Goal: Book appointment/travel/reservation

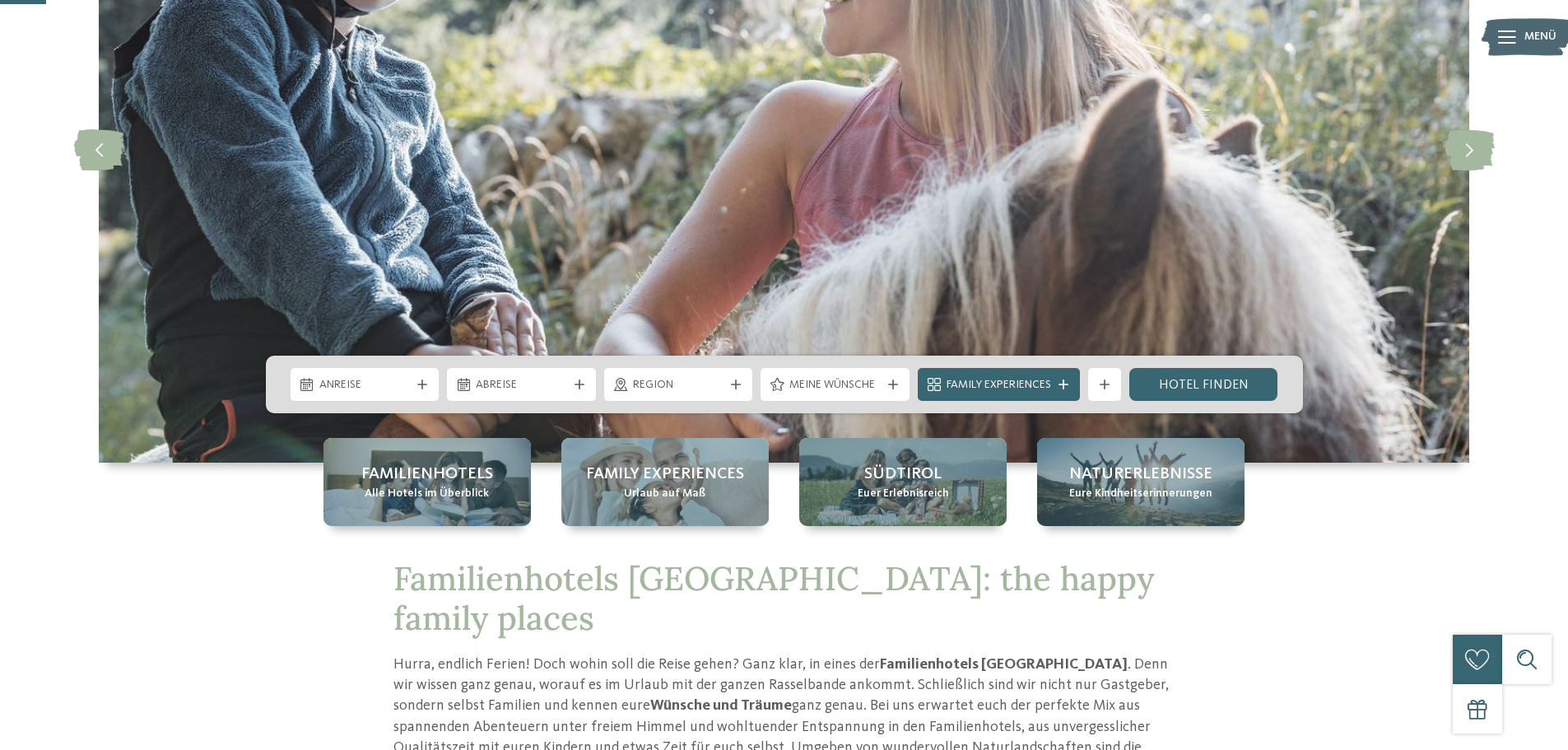
scroll to position [247, 0]
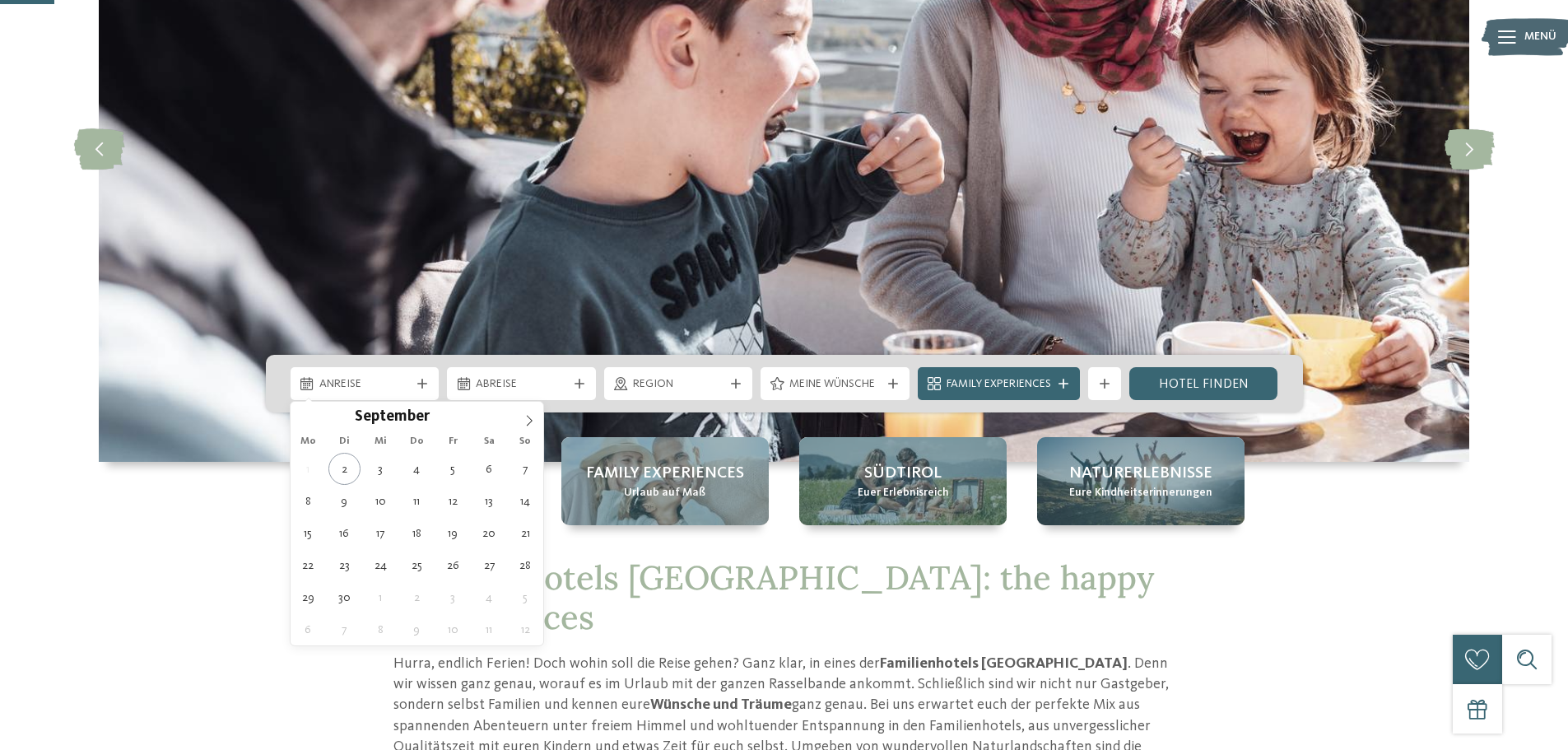
click at [376, 391] on span "Anreise" at bounding box center [365, 384] width 91 height 16
drag, startPoint x: 518, startPoint y: 426, endPoint x: 526, endPoint y: 422, distance: 8.9
click at [519, 426] on span at bounding box center [529, 415] width 28 height 28
click at [526, 422] on icon at bounding box center [529, 421] width 12 height 12
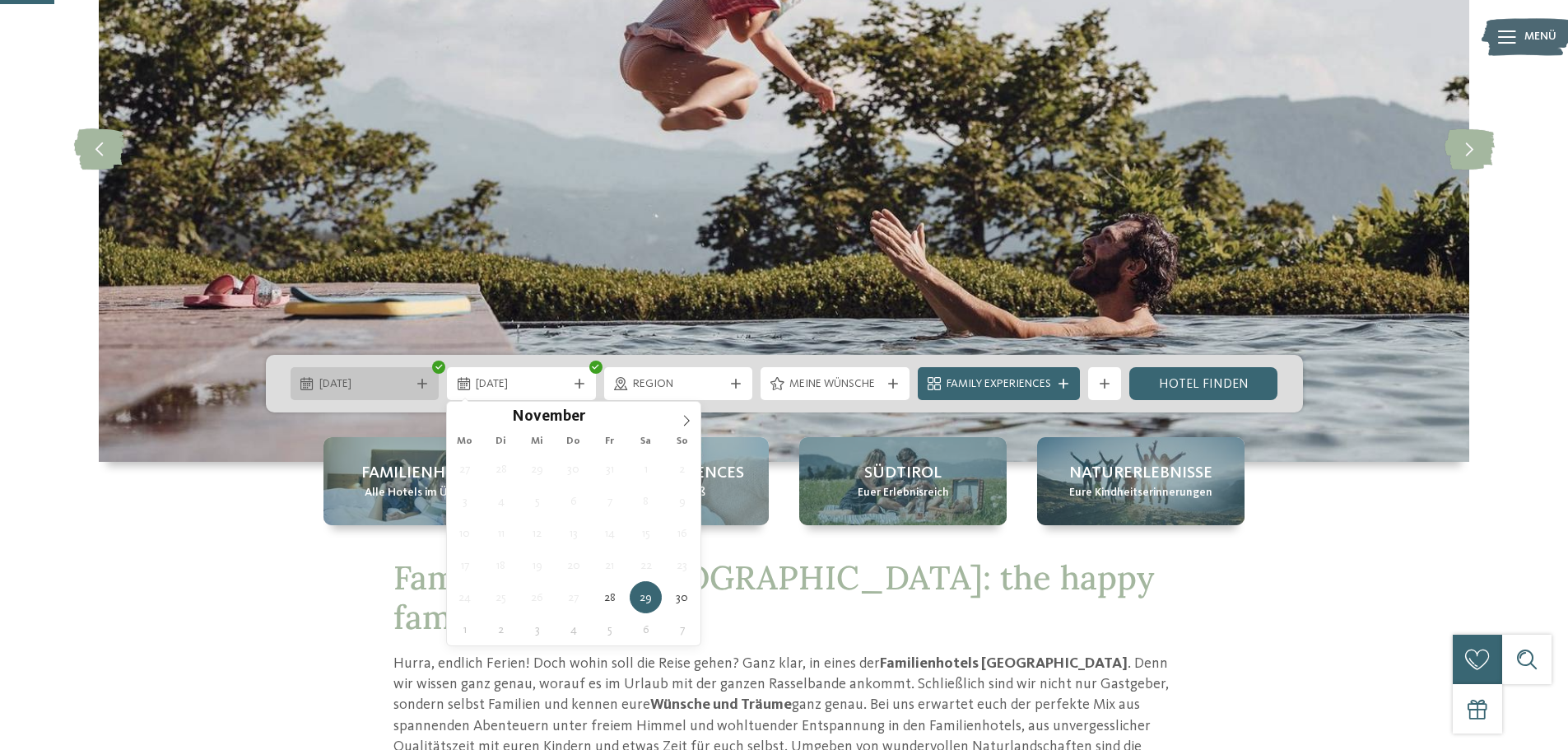
click at [367, 376] on span "28.11.2025" at bounding box center [365, 384] width 91 height 16
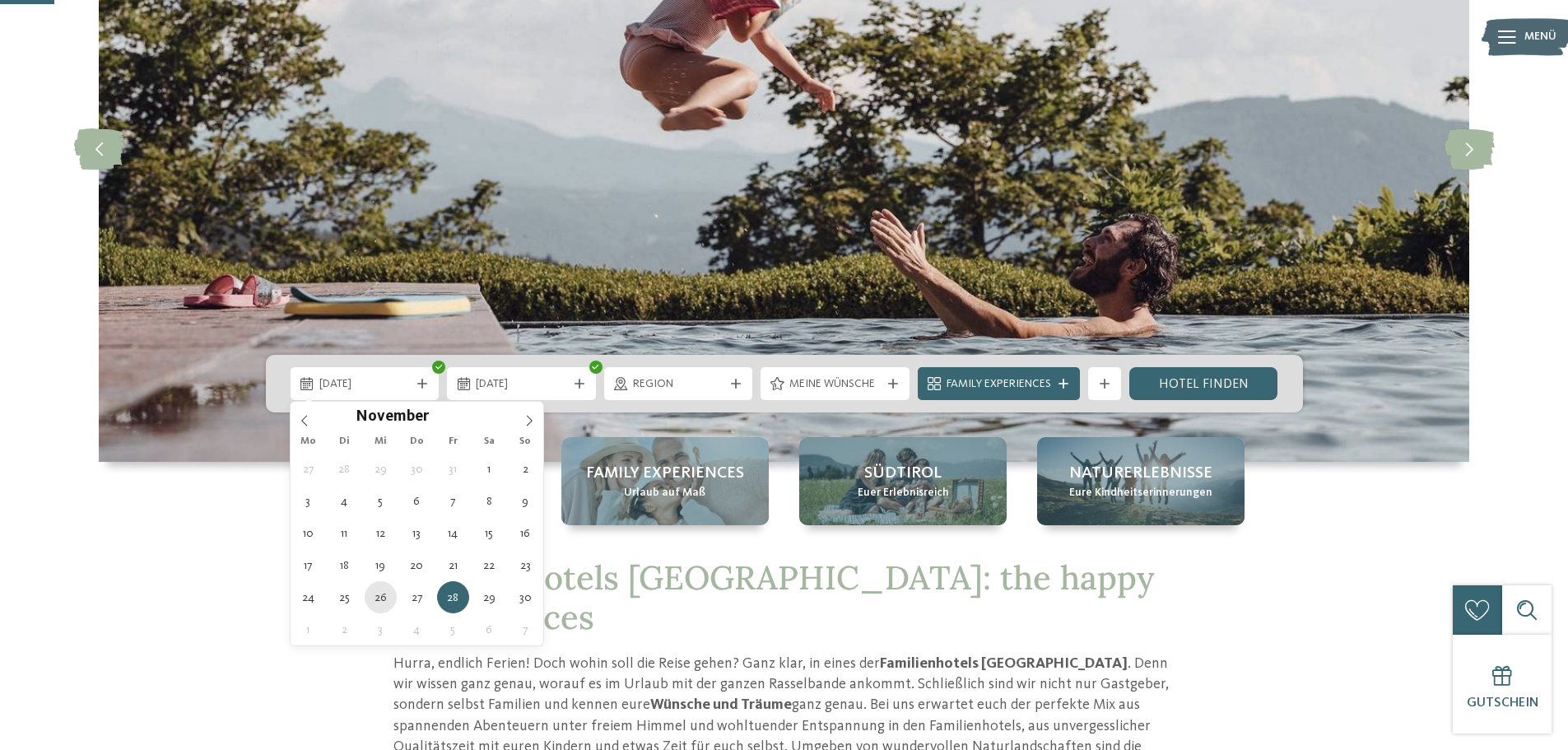
type div "26.11.2025"
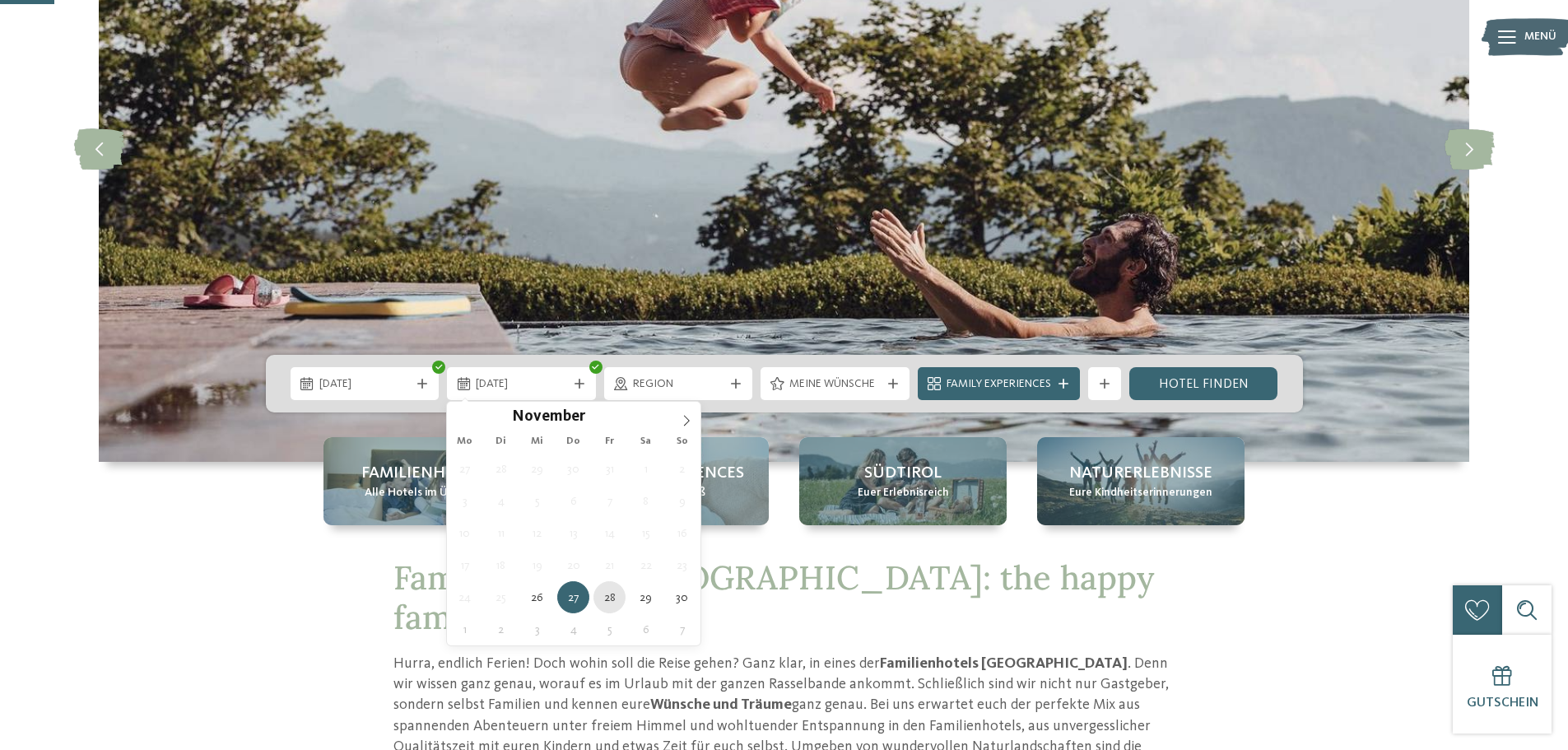
type div "28.11.2025"
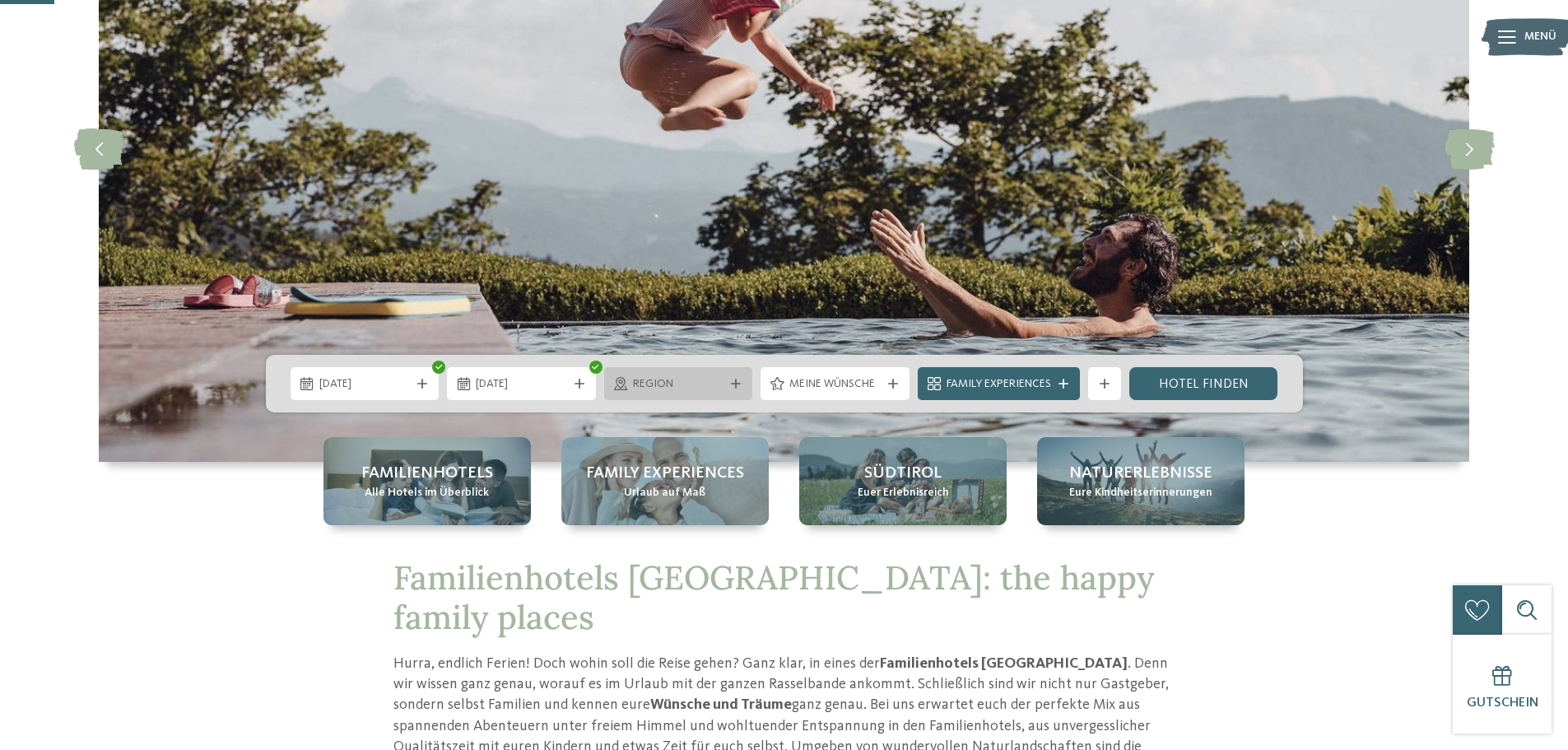
click at [680, 385] on span "Region" at bounding box center [679, 384] width 91 height 16
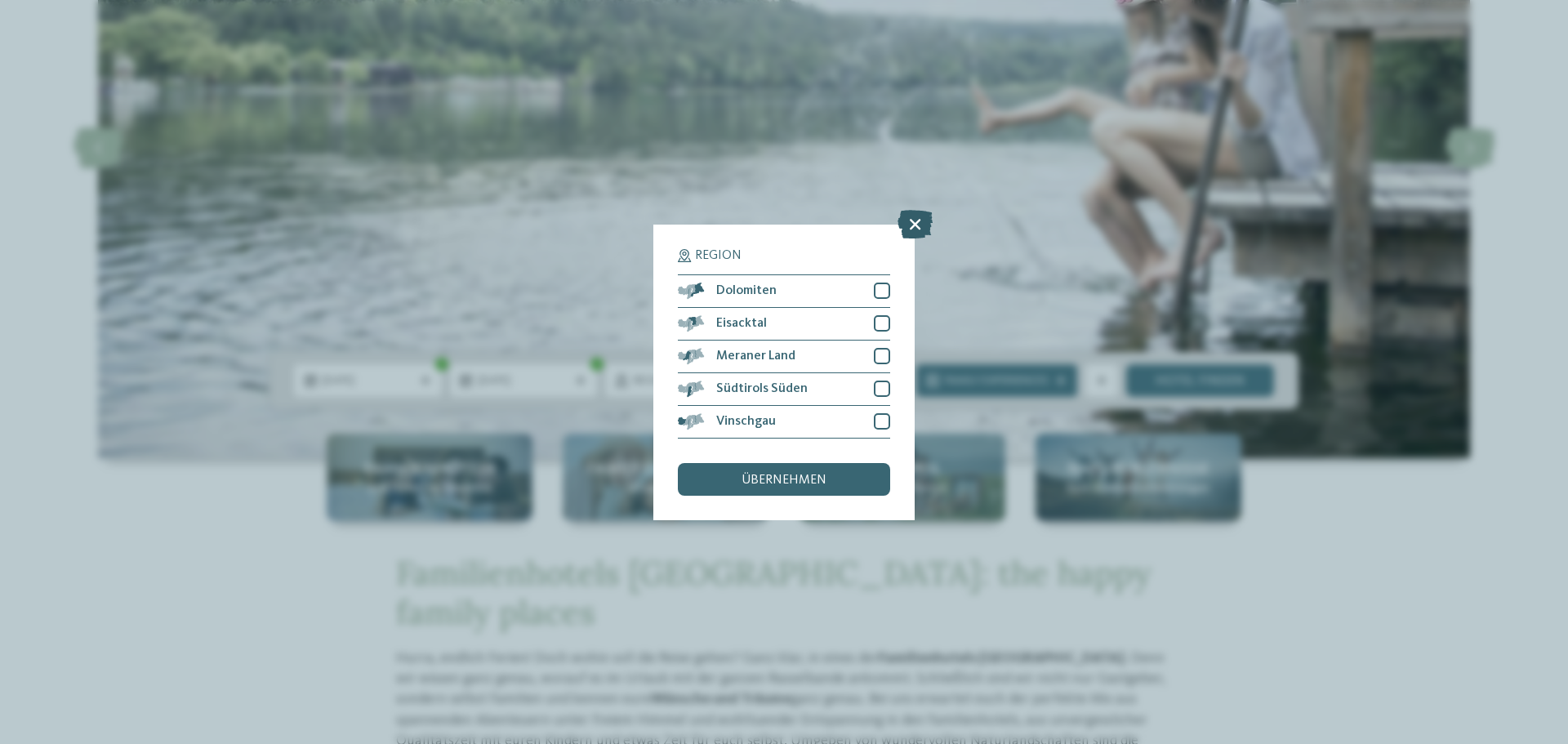
click at [917, 223] on icon at bounding box center [915, 224] width 35 height 29
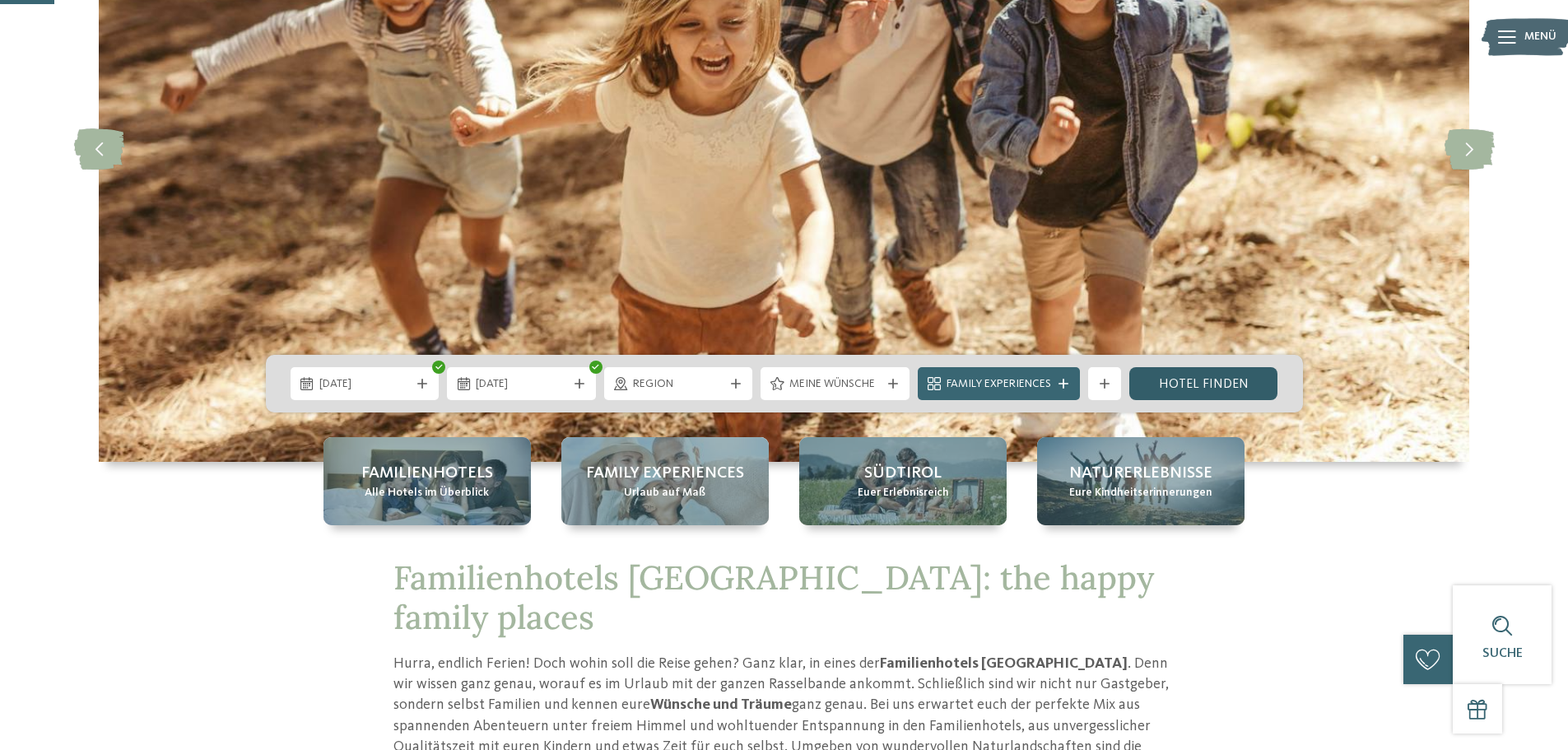
click at [1211, 386] on link "Hotel finden" at bounding box center [1203, 384] width 149 height 33
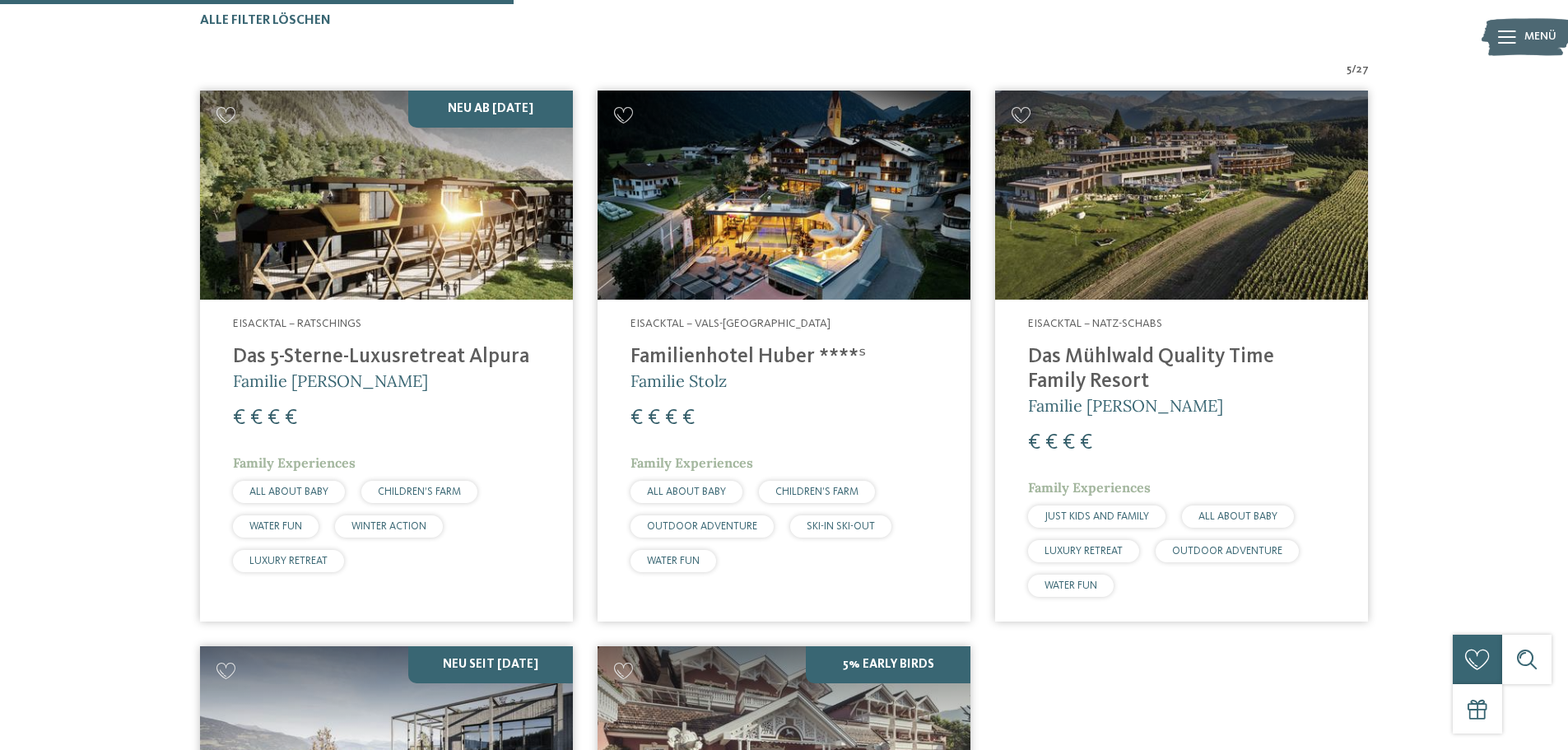
scroll to position [540, 0]
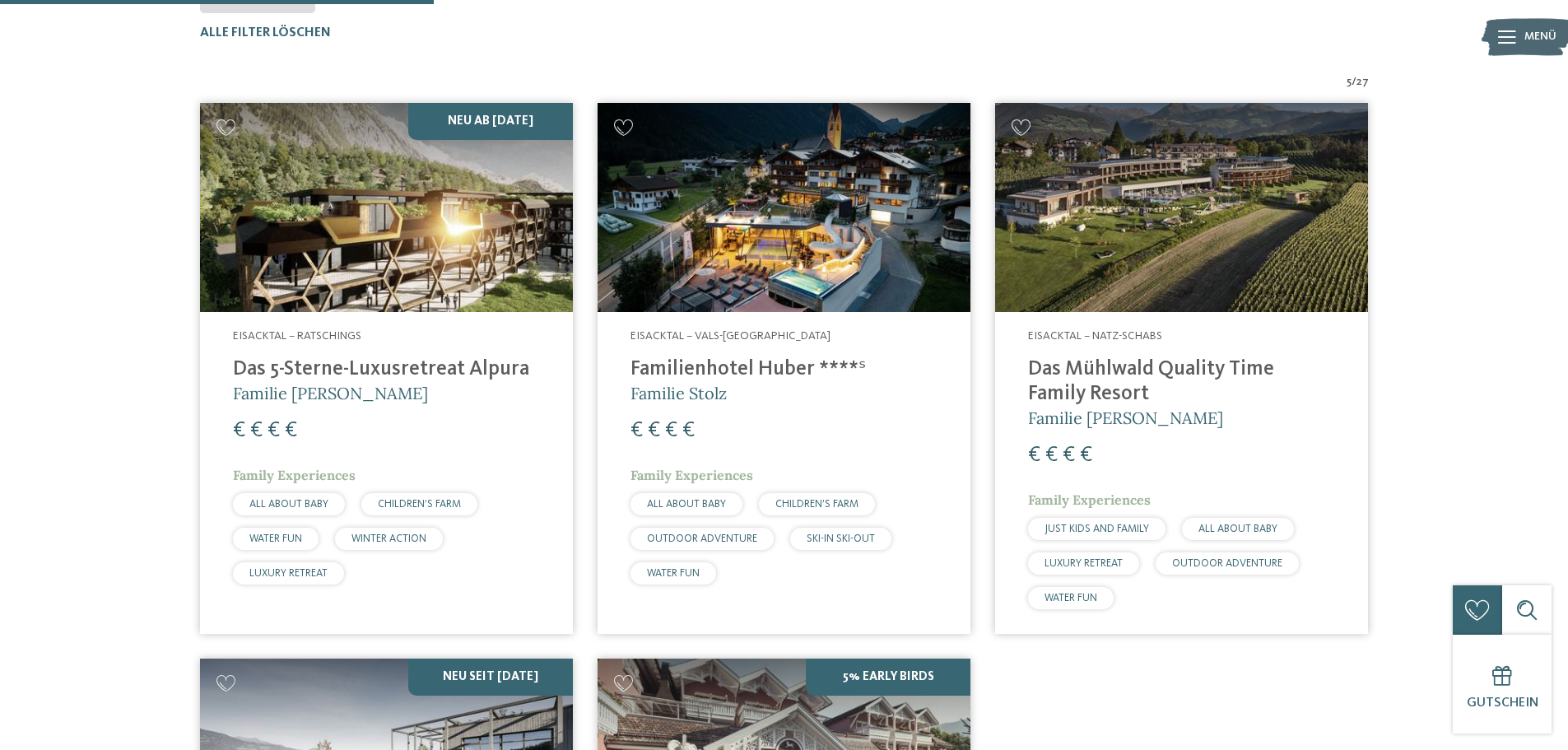
click at [277, 384] on span "Familie [PERSON_NAME]" at bounding box center [330, 393] width 195 height 21
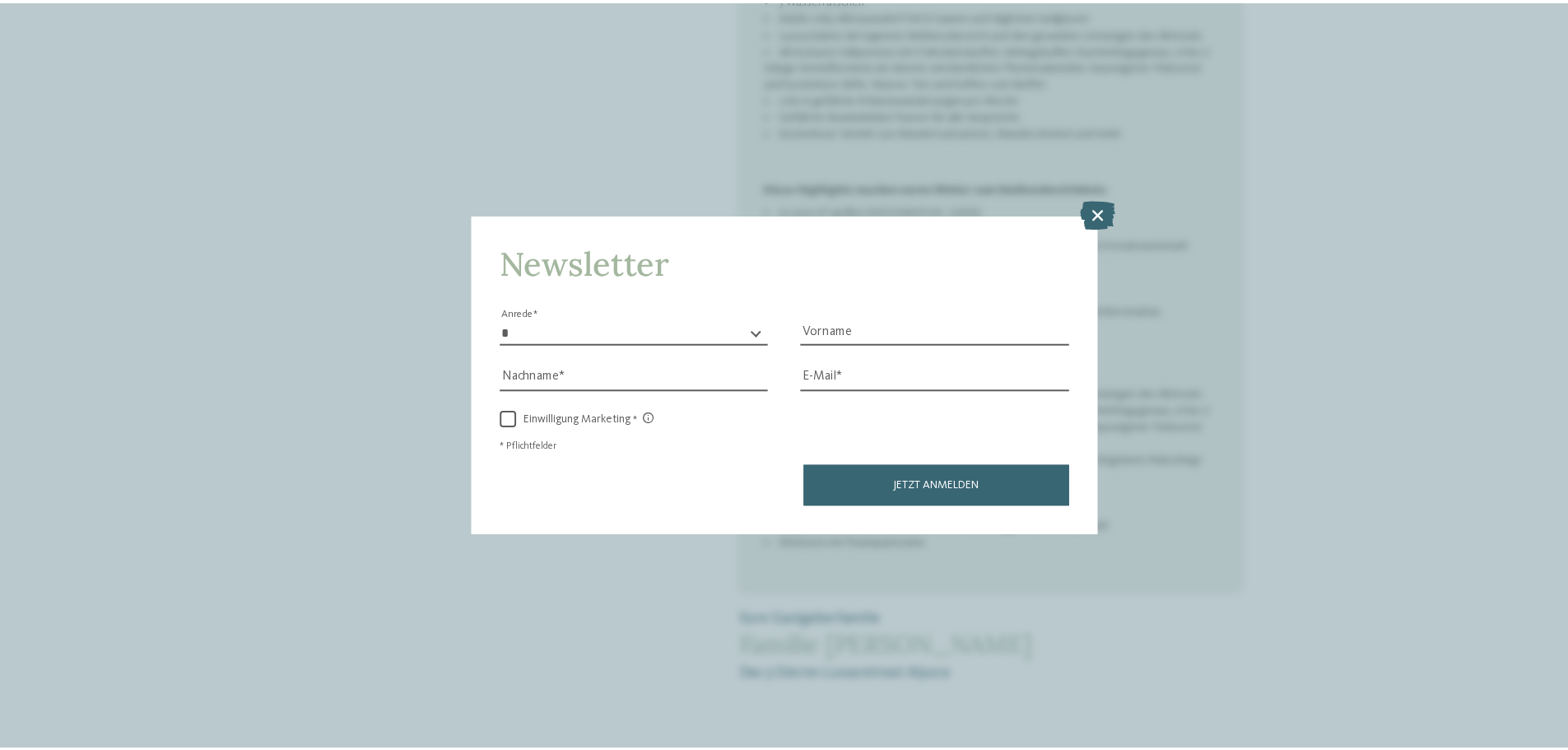
scroll to position [1400, 0]
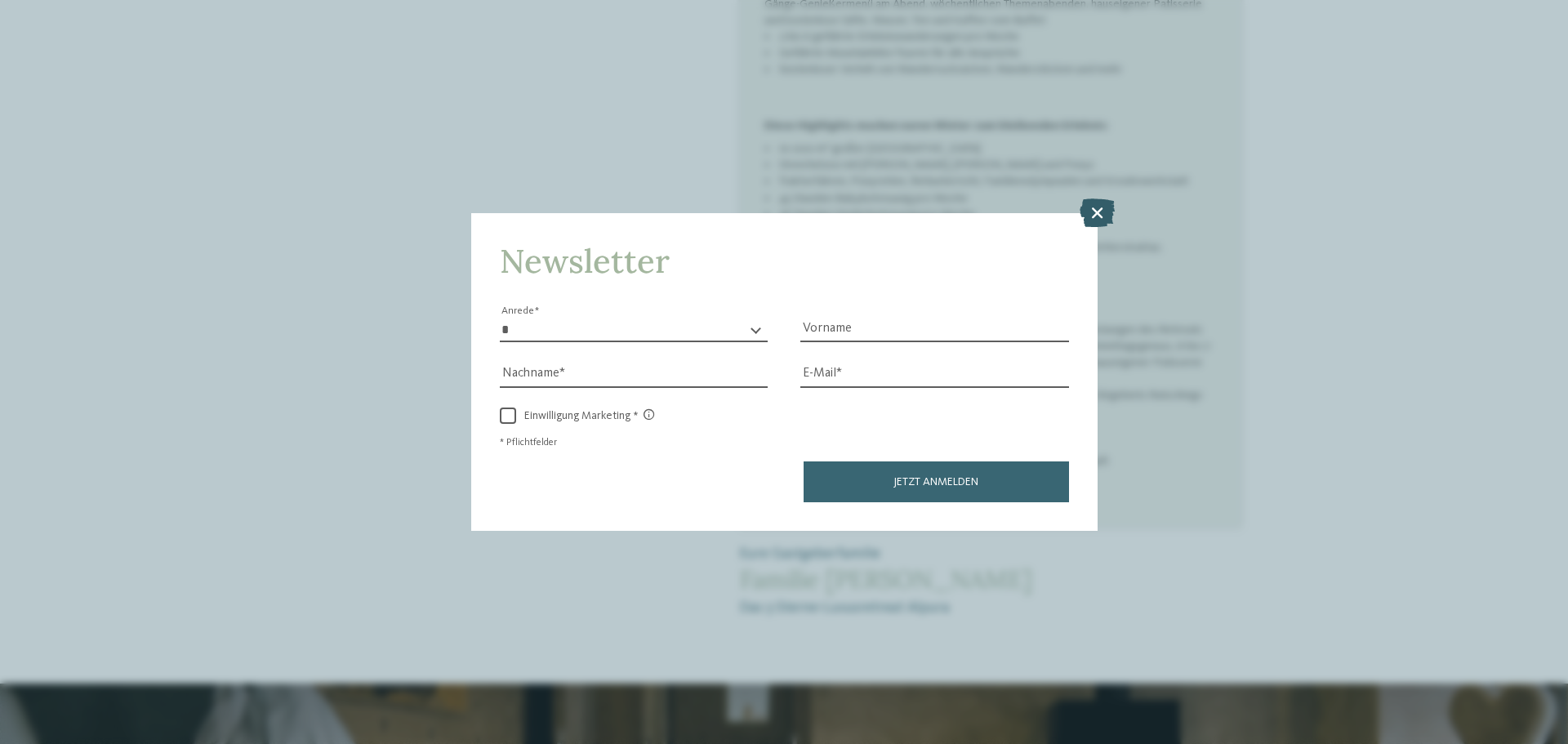
click at [1088, 214] on icon at bounding box center [1097, 213] width 35 height 29
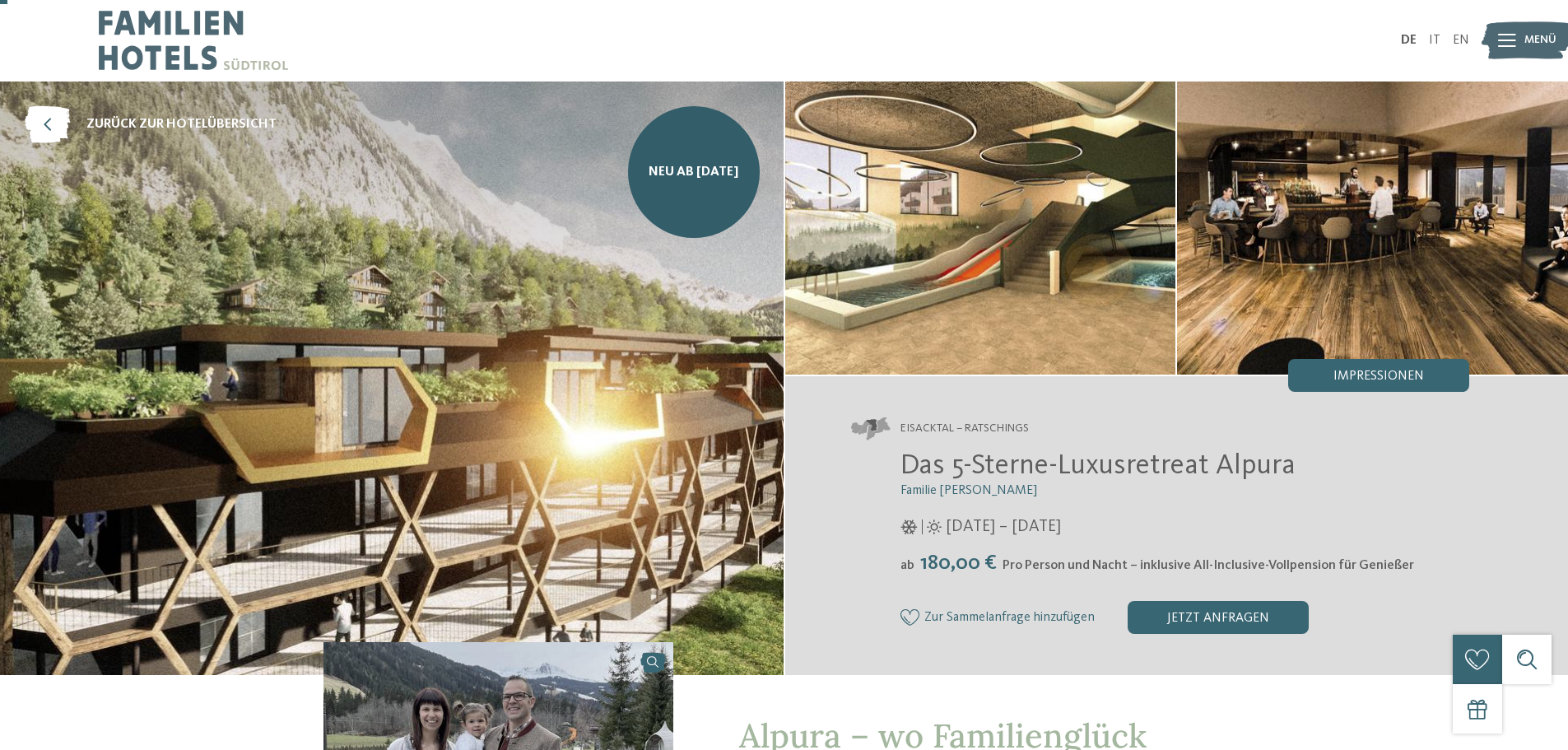
scroll to position [0, 0]
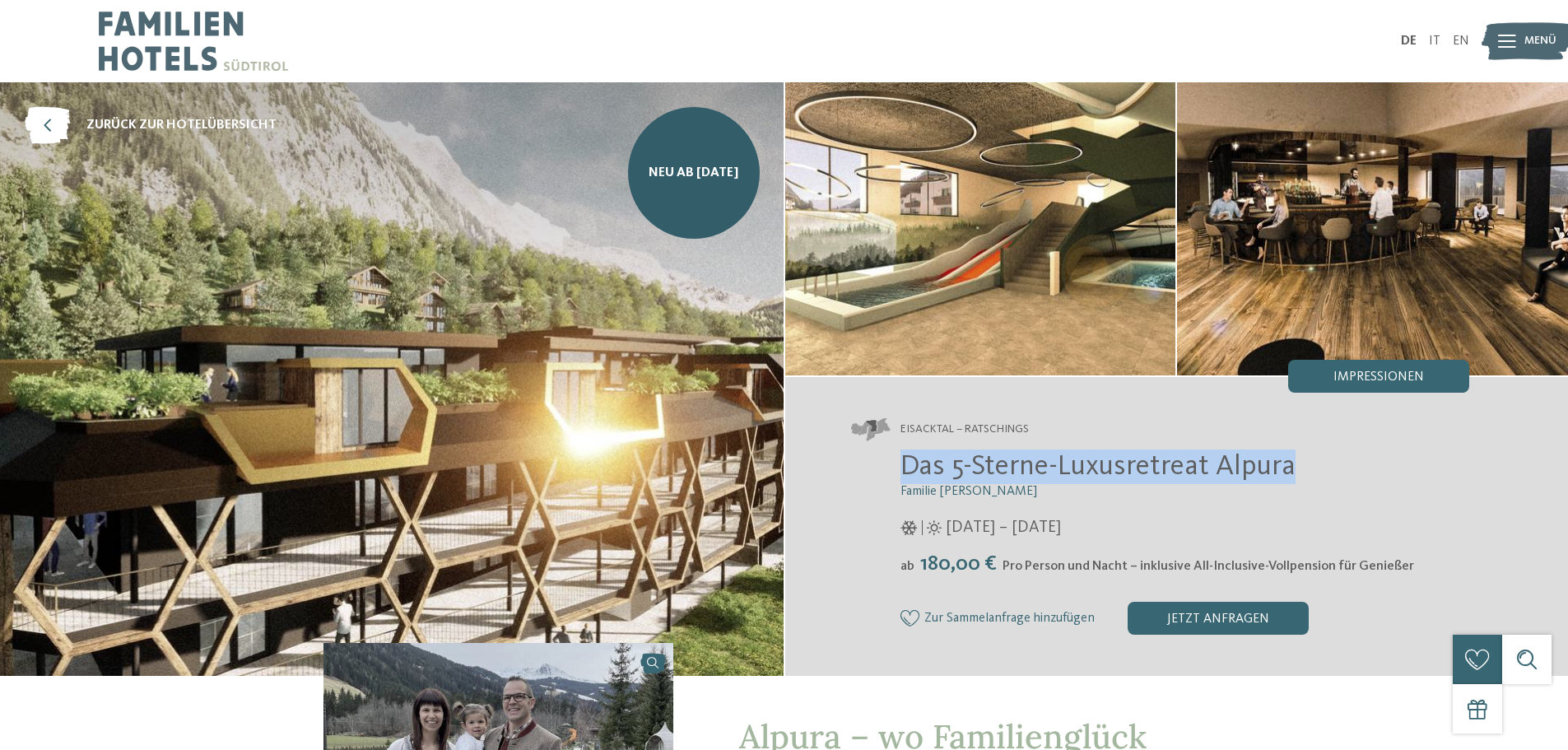
drag, startPoint x: 1297, startPoint y: 465, endPoint x: 878, endPoint y: 466, distance: 419.0
click at [878, 466] on div "Das 5-Sterne-Luxusretreat Alpura Familie Eisendle [DATE] – [DATE] ab" at bounding box center [1160, 542] width 619 height 185
copy span "Das 5-Sterne-Luxusretreat Alpura"
